Goal: Task Accomplishment & Management: Use online tool/utility

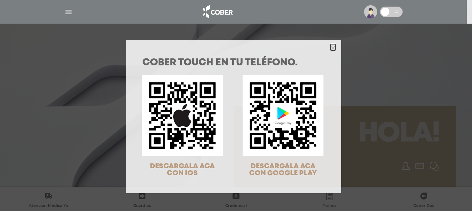
click at [330, 46] on polygon "Close" at bounding box center [332, 47] width 5 height 5
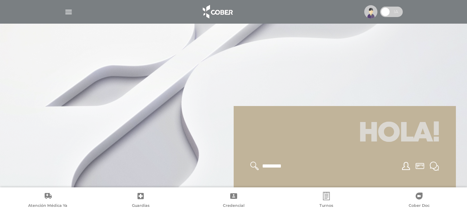
click at [67, 12] on img "button" at bounding box center [68, 12] width 9 height 9
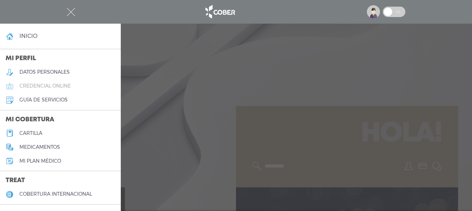
click at [35, 86] on h5 "credencial online" at bounding box center [44, 86] width 51 height 6
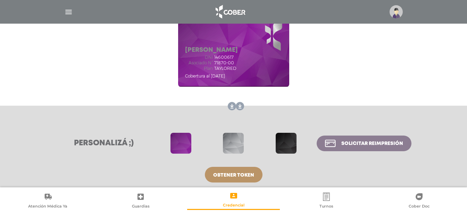
scroll to position [112, 0]
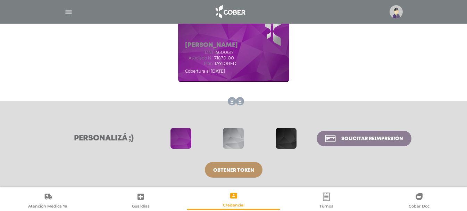
click at [239, 103] on link at bounding box center [238, 101] width 11 height 11
click at [239, 101] on link at bounding box center [238, 101] width 11 height 11
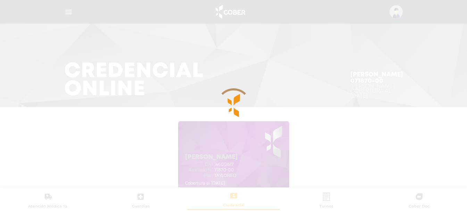
scroll to position [0, 0]
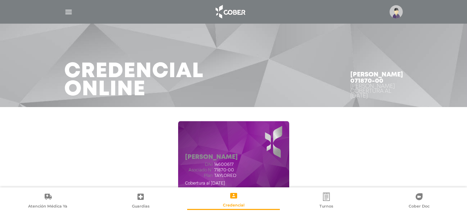
scroll to position [58, 0]
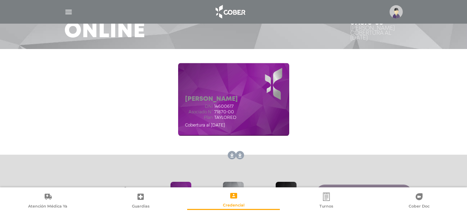
click at [230, 154] on link at bounding box center [230, 155] width 11 height 11
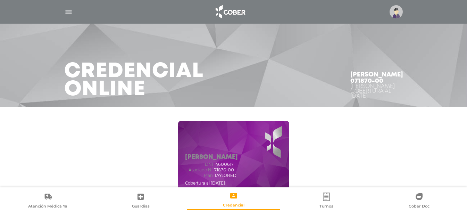
scroll to position [0, 0]
